Goal: Obtain resource: Obtain resource

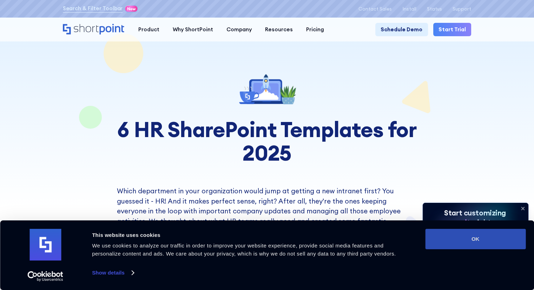
click at [489, 237] on button "OK" at bounding box center [475, 238] width 100 height 20
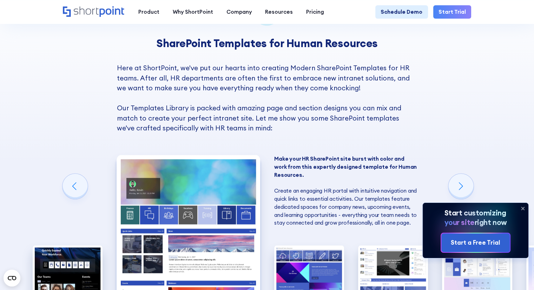
scroll to position [562, 0]
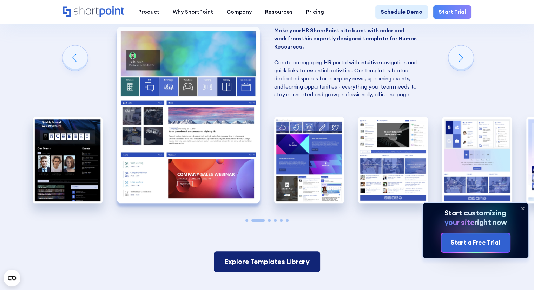
click at [276, 258] on link "Explore Templates Library" at bounding box center [267, 261] width 106 height 21
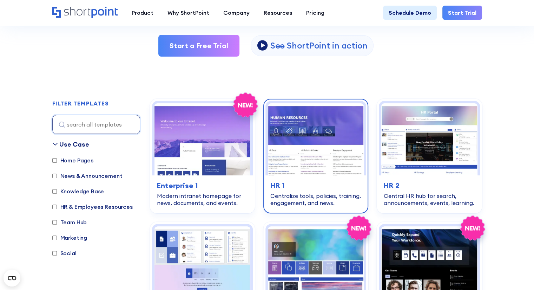
scroll to position [175, 0]
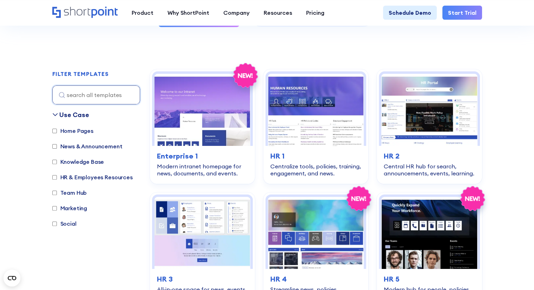
click at [100, 174] on label "HR & Employees Resources" at bounding box center [92, 177] width 80 height 8
click at [57, 175] on input "HR & Employees Resources" at bounding box center [54, 177] width 5 height 5
checkbox input "true"
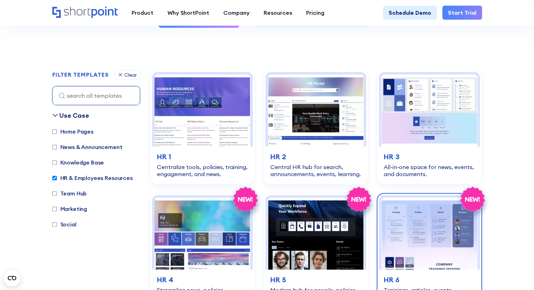
scroll to position [174, 0]
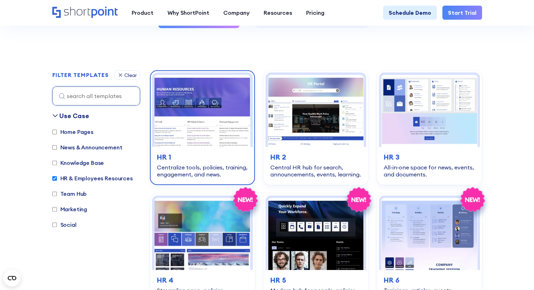
click at [217, 126] on img at bounding box center [202, 111] width 96 height 72
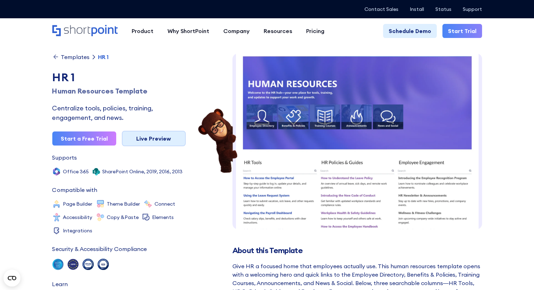
scroll to position [11, 0]
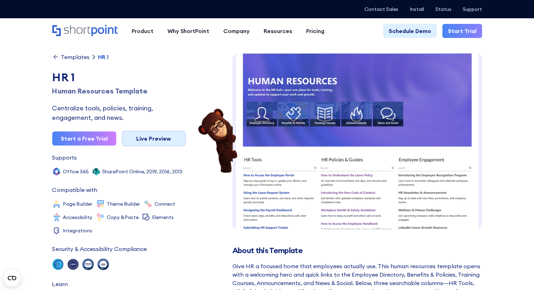
click at [137, 137] on link "Live Preview" at bounding box center [154, 138] width 64 height 15
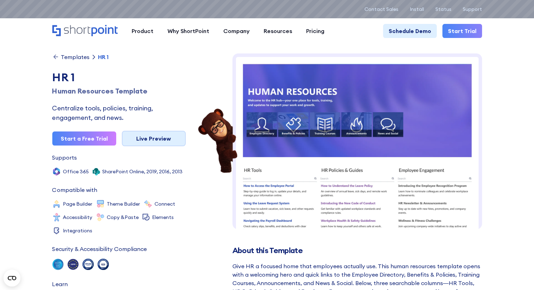
scroll to position [0, 0]
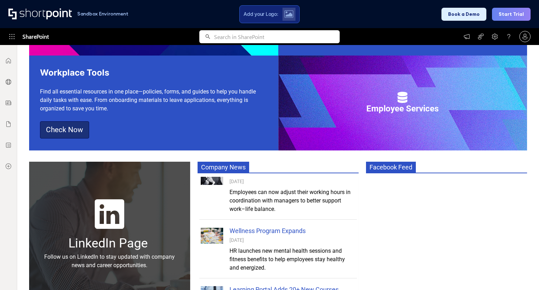
scroll to position [20, 0]
